Goal: Check status: Check status

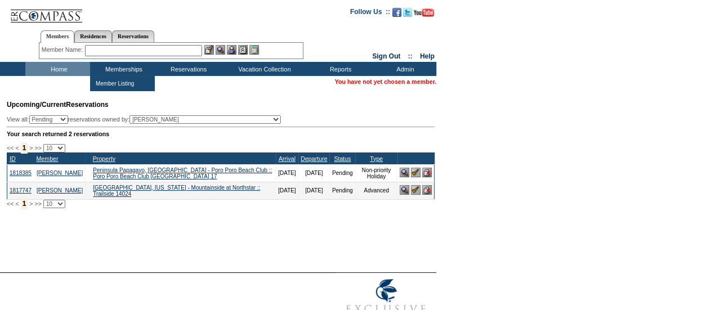
click at [141, 52] on input "text" at bounding box center [143, 50] width 117 height 11
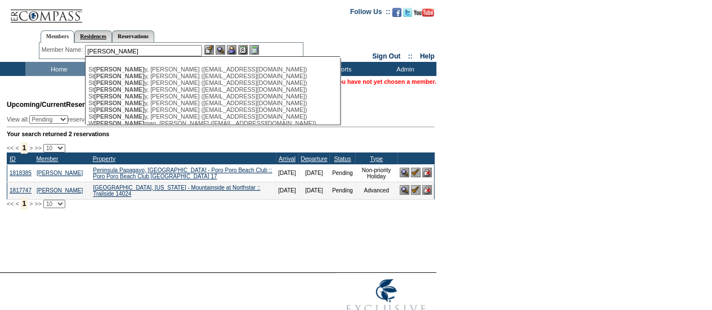
type input "[PERSON_NAME]"
click at [105, 33] on link "Residences" at bounding box center [93, 36] width 38 height 12
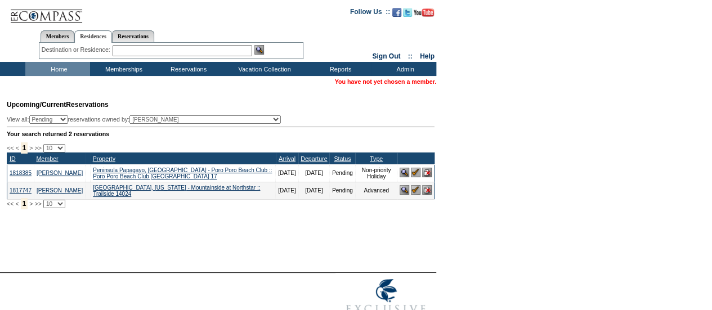
click at [143, 52] on input "text" at bounding box center [183, 50] width 140 height 11
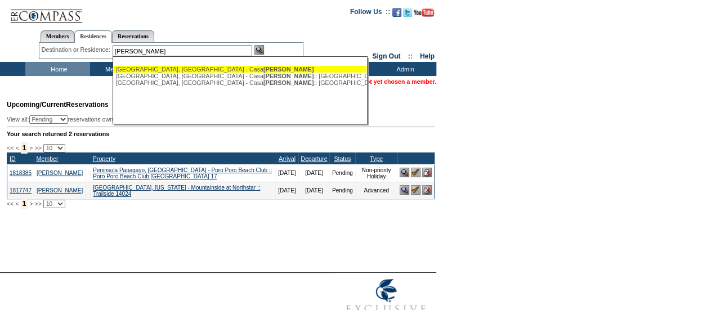
click at [171, 69] on div "[GEOGRAPHIC_DATA], [GEOGRAPHIC_DATA] - Casa [PERSON_NAME]" at bounding box center [240, 69] width 248 height 7
type input "[GEOGRAPHIC_DATA], [GEOGRAPHIC_DATA] - Casa [PERSON_NAME]"
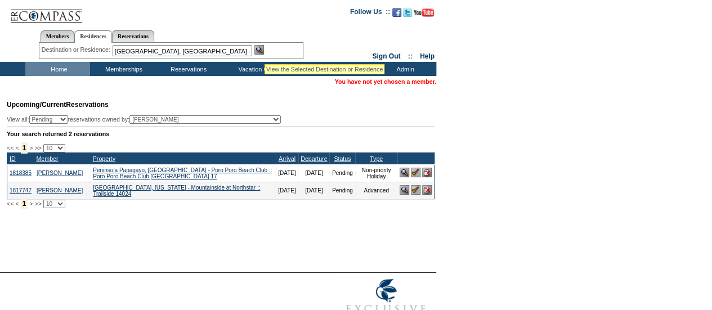
click at [264, 50] on img at bounding box center [259, 50] width 10 height 10
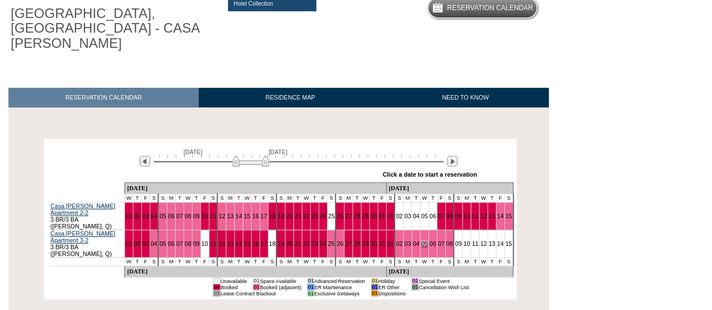
scroll to position [113, 0]
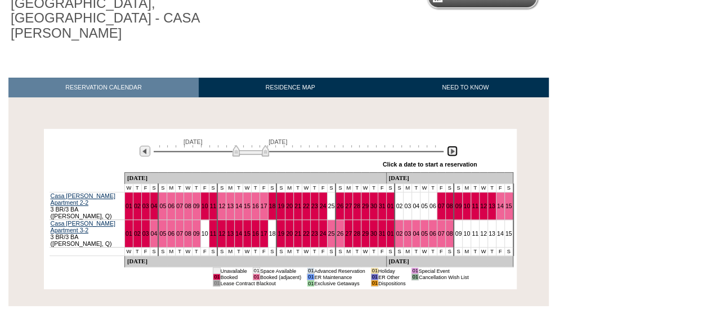
click at [454, 146] on img at bounding box center [452, 151] width 11 height 11
